Goal: Task Accomplishment & Management: Manage account settings

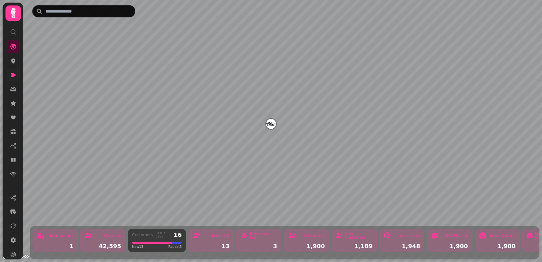
click at [14, 79] on link at bounding box center [13, 75] width 13 height 13
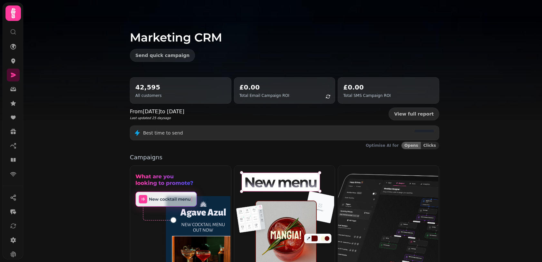
scroll to position [121, 0]
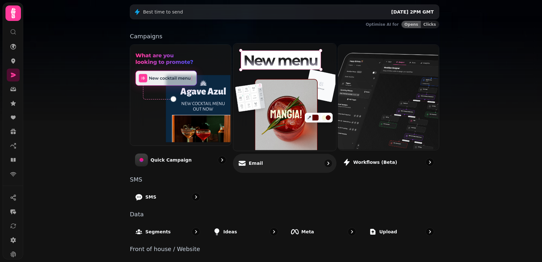
click at [325, 163] on icon "go to" at bounding box center [328, 163] width 6 height 6
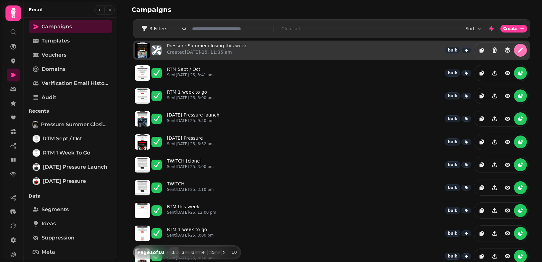
click at [518, 50] on icon "edit" at bounding box center [520, 50] width 5 height 5
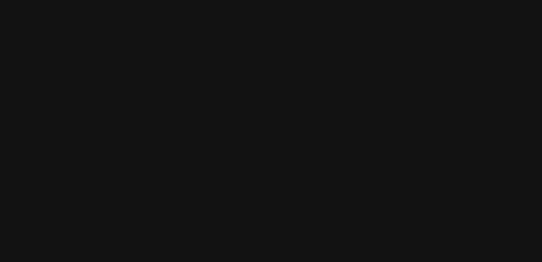
select select "**********"
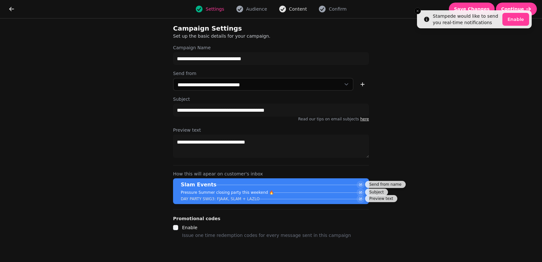
click at [285, 10] on icon "button" at bounding box center [282, 9] width 7 height 7
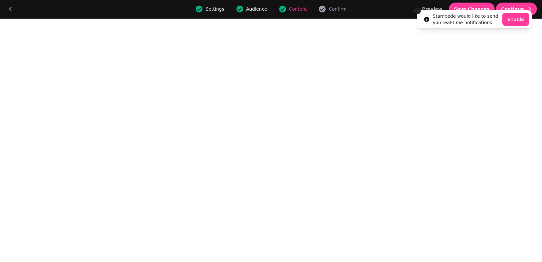
click at [417, 12] on icon "Close toast" at bounding box center [418, 11] width 4 height 4
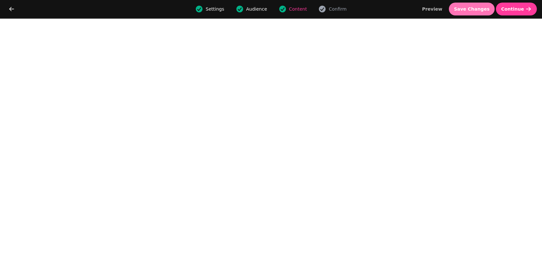
click at [476, 12] on button "Save Changes" at bounding box center [472, 9] width 46 height 13
click at [14, 8] on icon "go back" at bounding box center [11, 9] width 6 height 6
